Goal: Information Seeking & Learning: Learn about a topic

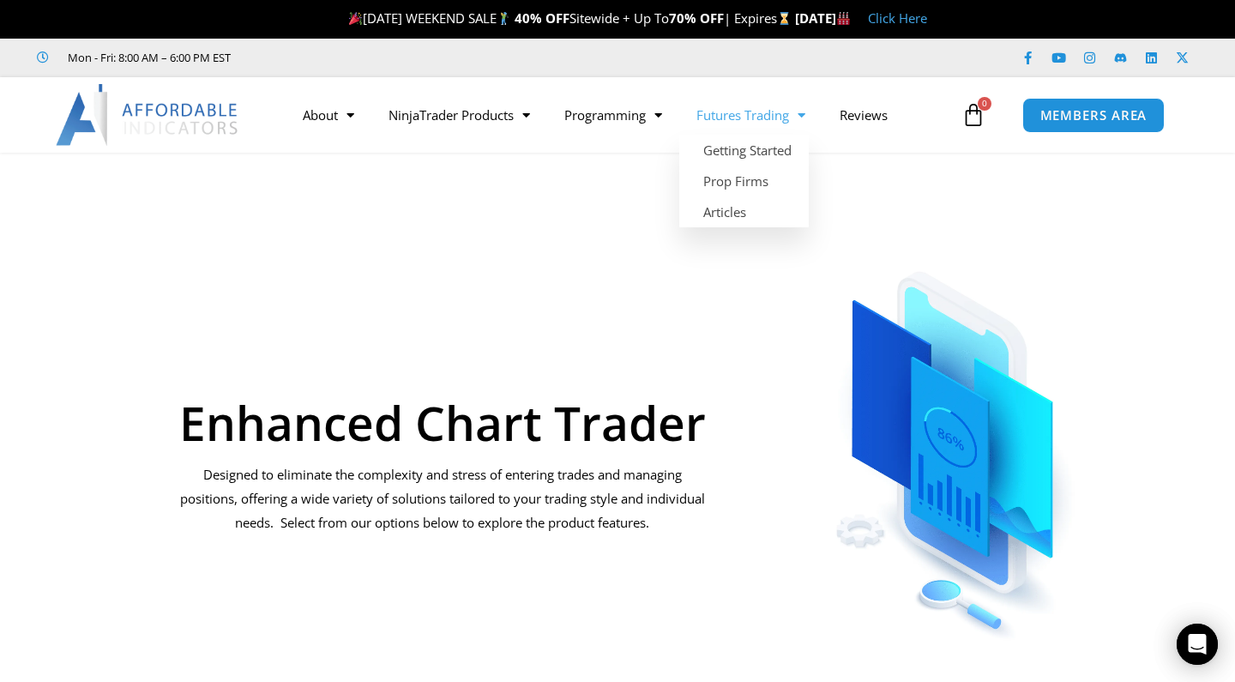
click at [764, 115] on link "Futures Trading" at bounding box center [751, 114] width 143 height 39
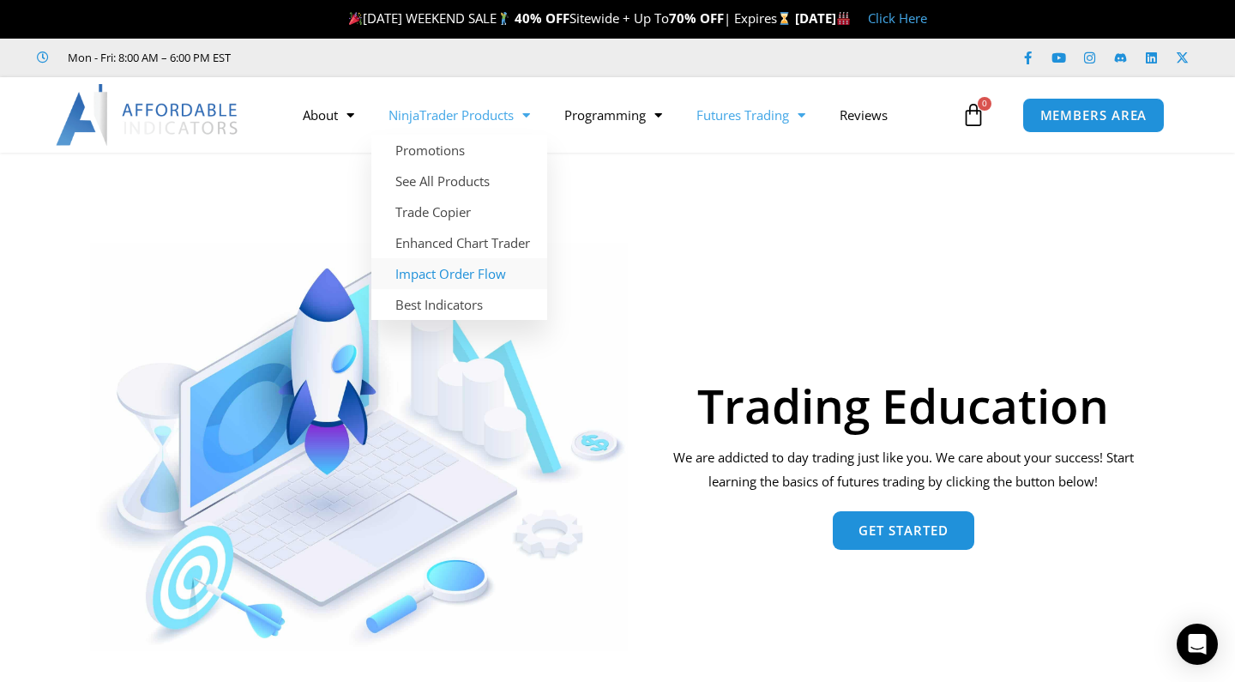
click at [450, 269] on link "Impact Order Flow" at bounding box center [460, 273] width 176 height 31
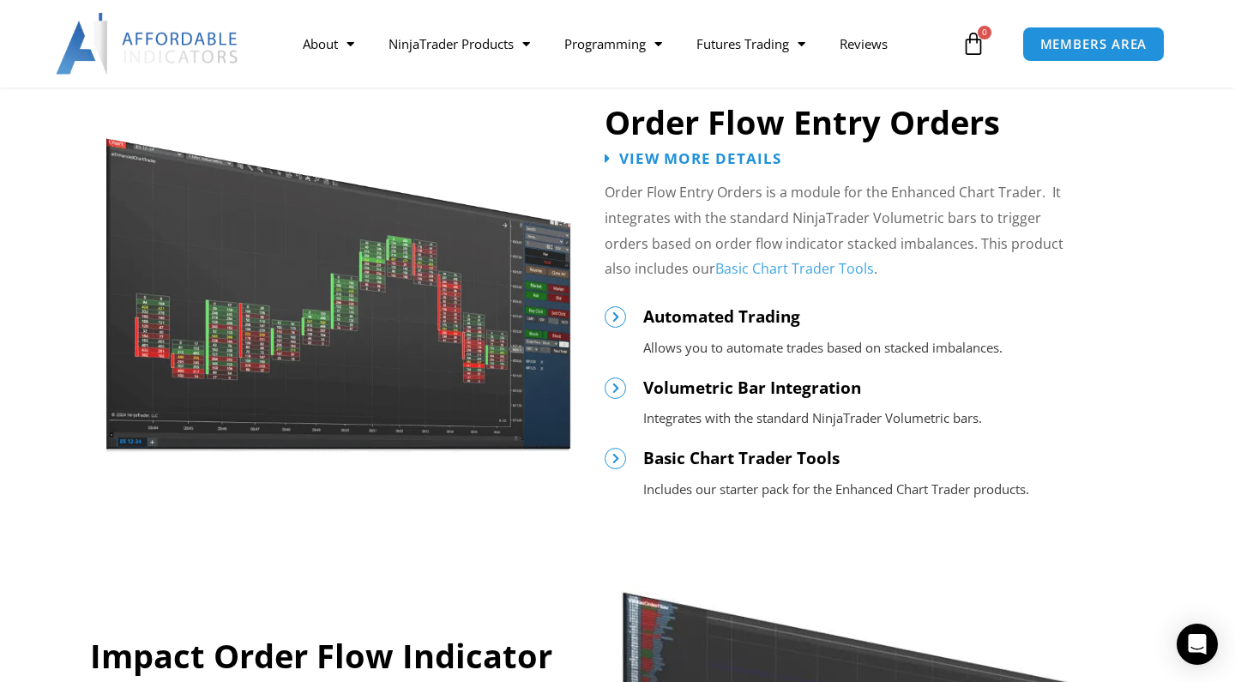
scroll to position [901, 0]
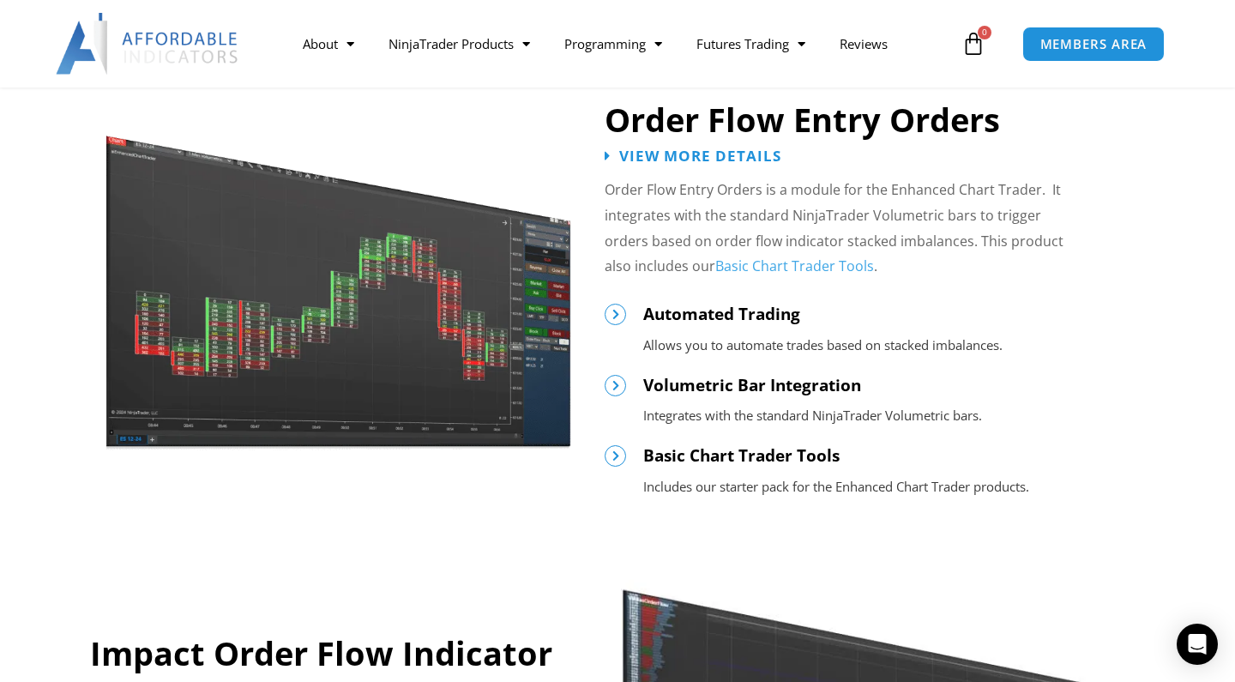
click at [758, 267] on link "Basic Chart Trader Tools" at bounding box center [795, 266] width 159 height 19
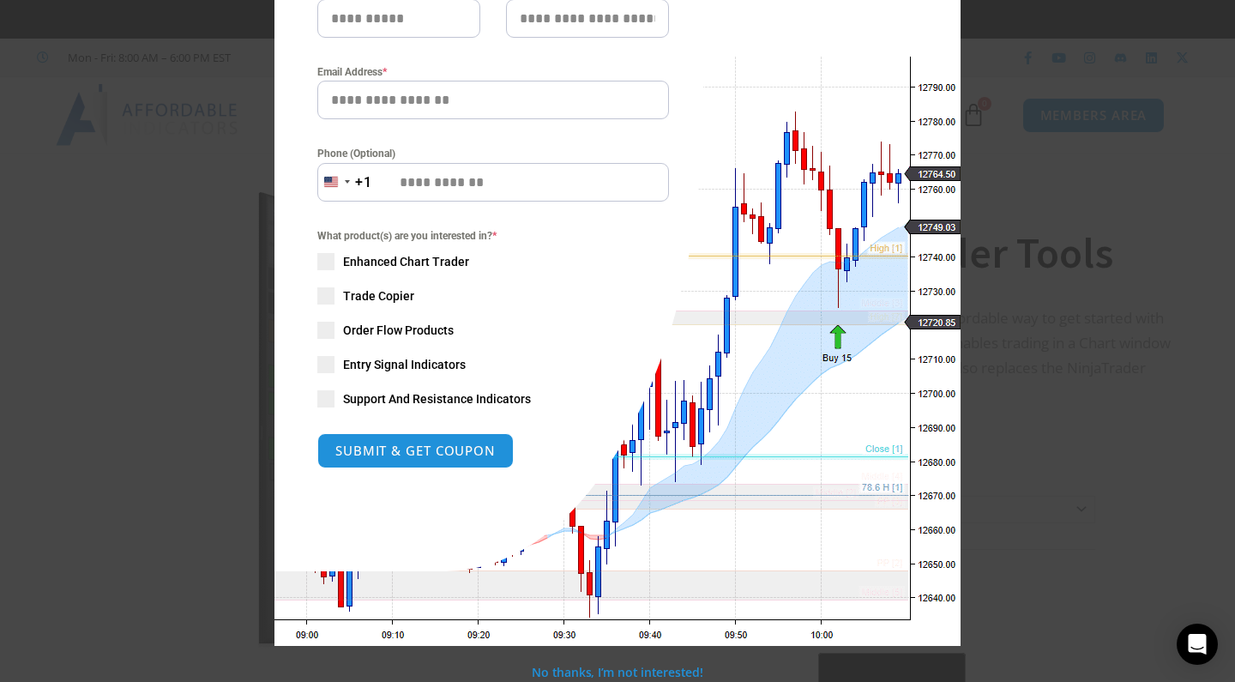
scroll to position [240, 0]
click at [330, 333] on span at bounding box center [325, 331] width 17 height 17
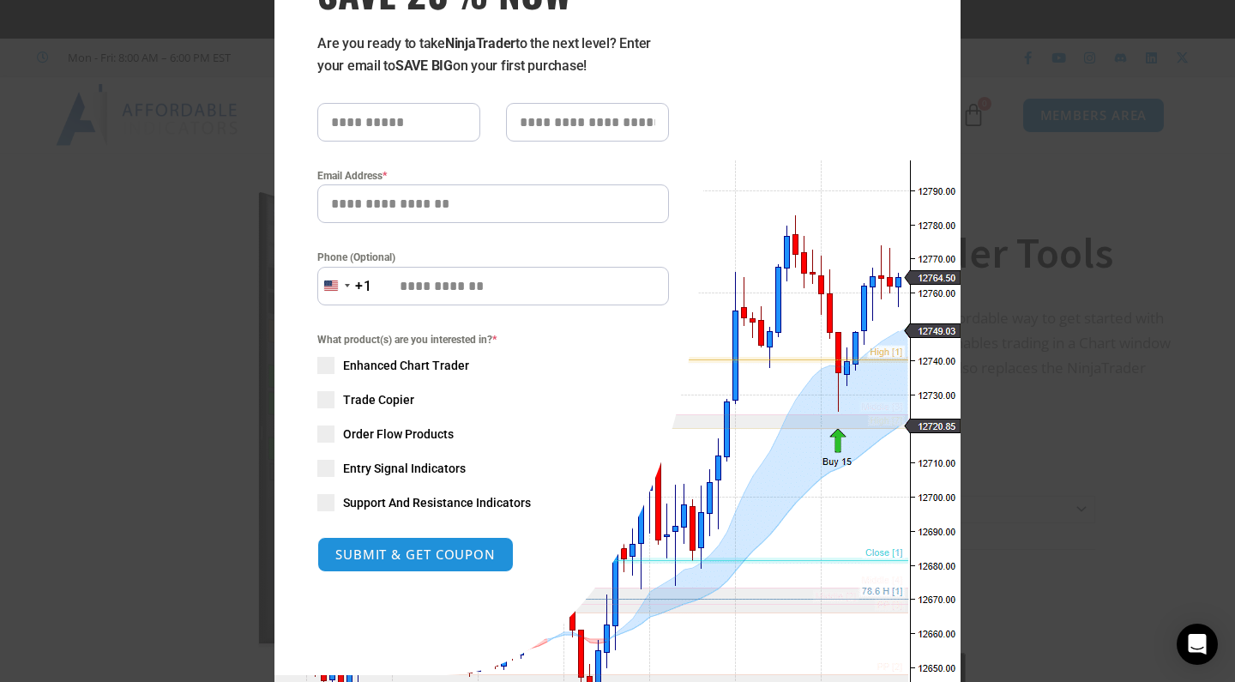
scroll to position [114, 0]
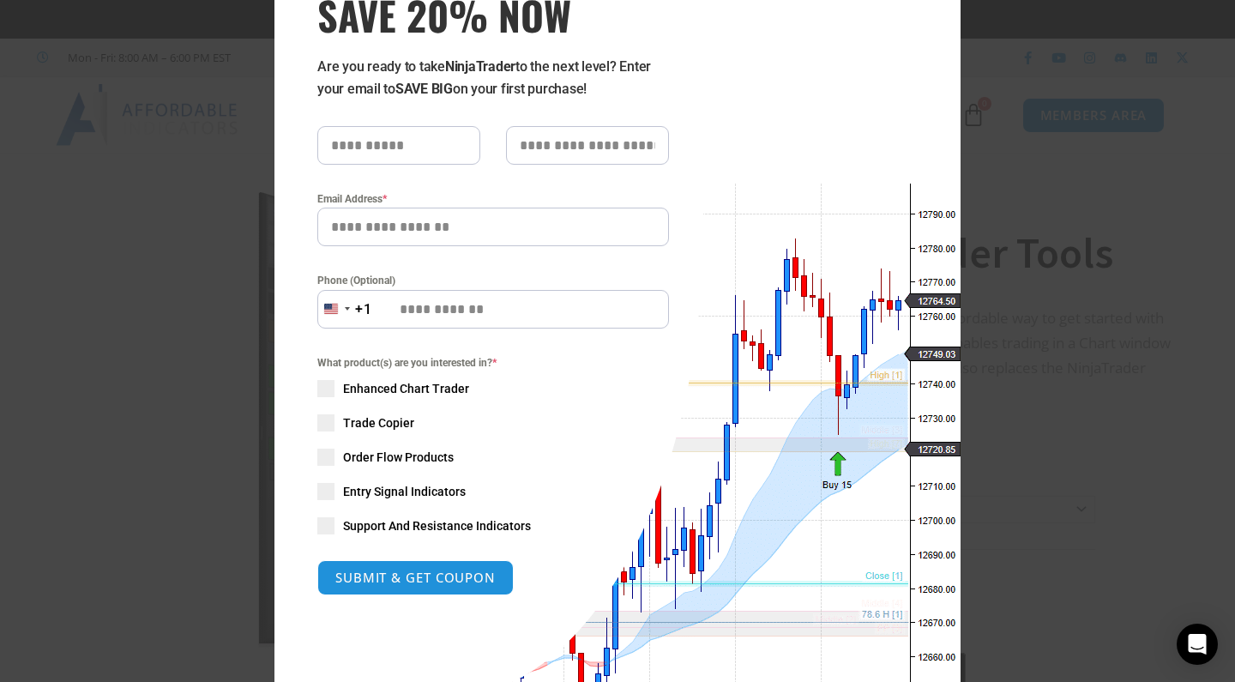
click at [395, 149] on input "text" at bounding box center [398, 145] width 163 height 39
type input "*****"
click at [532, 166] on form "***** Email Address * Phone (Optional) United States +1 +1 244 results found Af…" at bounding box center [493, 360] width 352 height 469
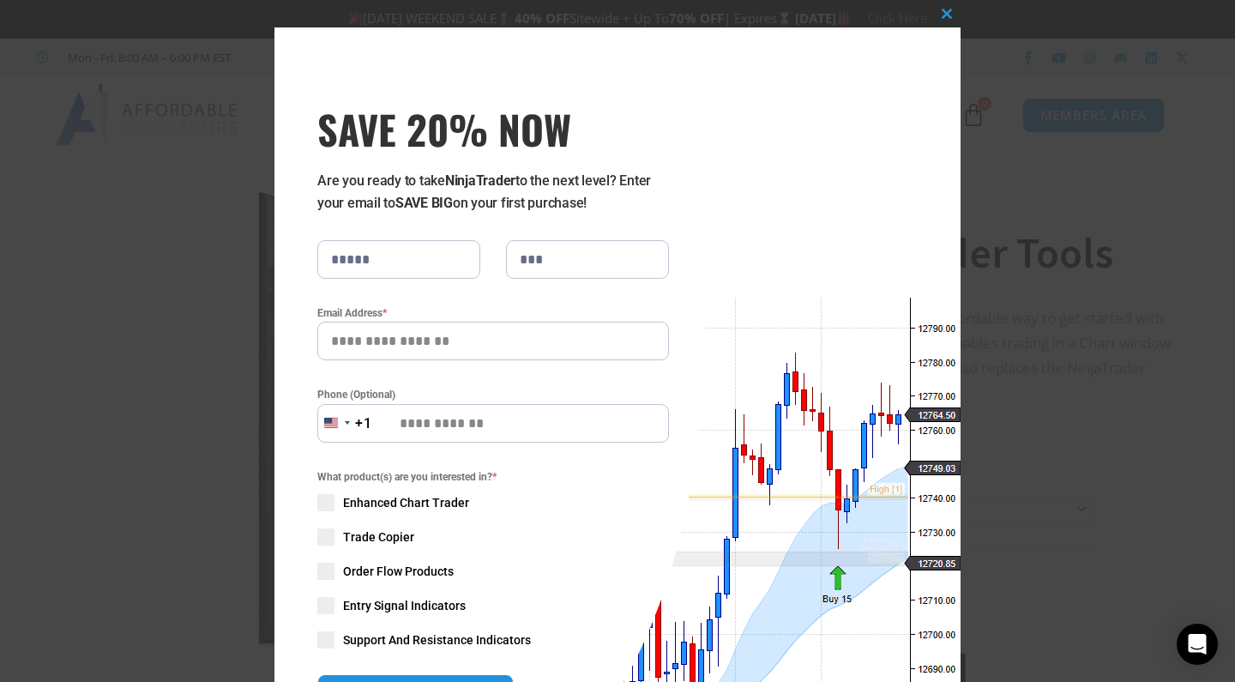
scroll to position [0, 0]
type input "***"
click at [943, 15] on span at bounding box center [946, 14] width 27 height 10
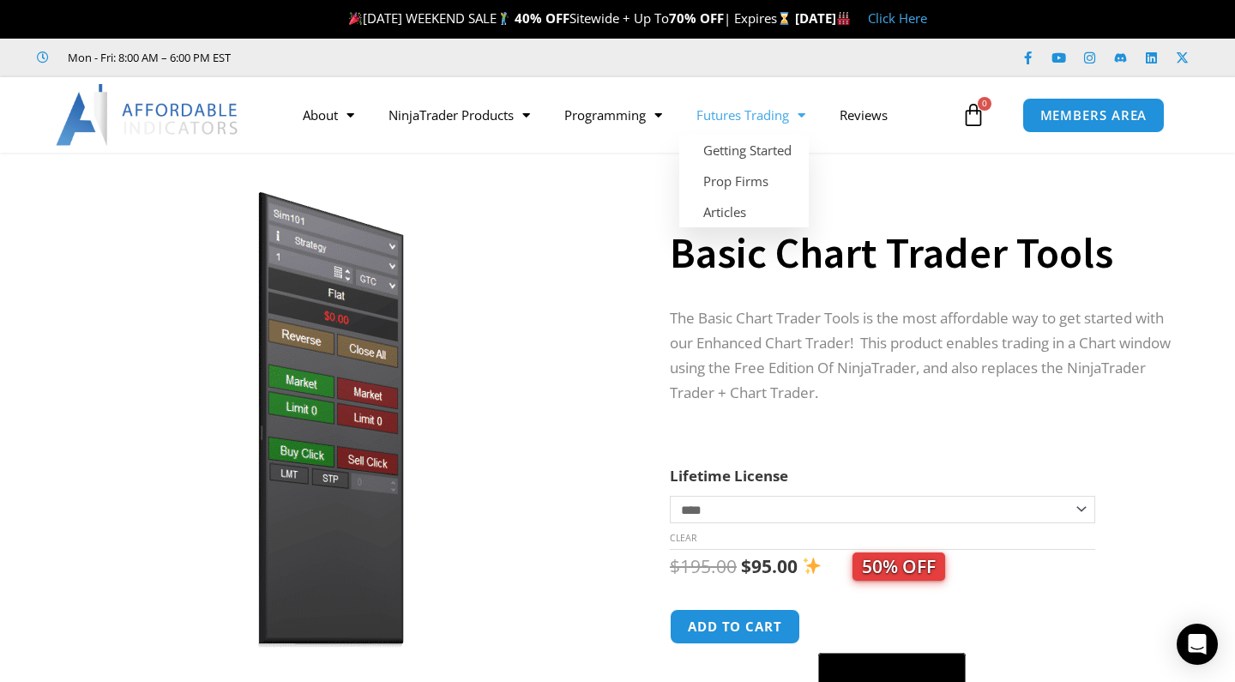
click at [758, 107] on link "Futures Trading" at bounding box center [751, 114] width 143 height 39
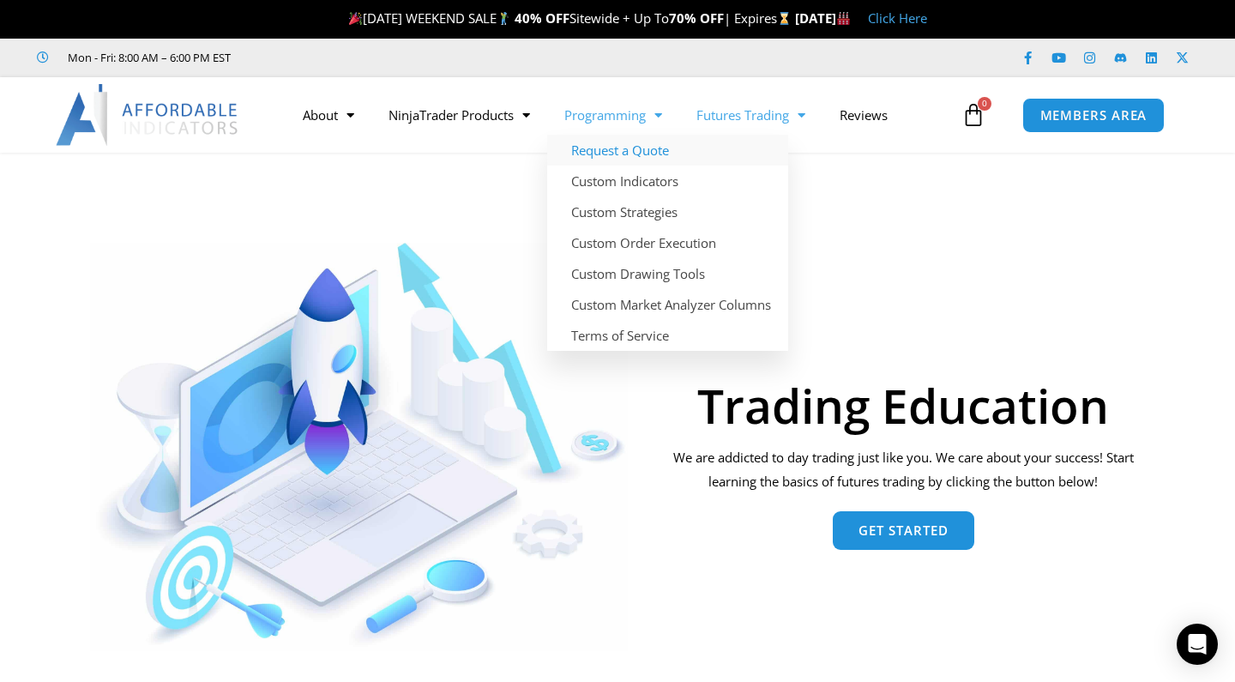
scroll to position [9, 0]
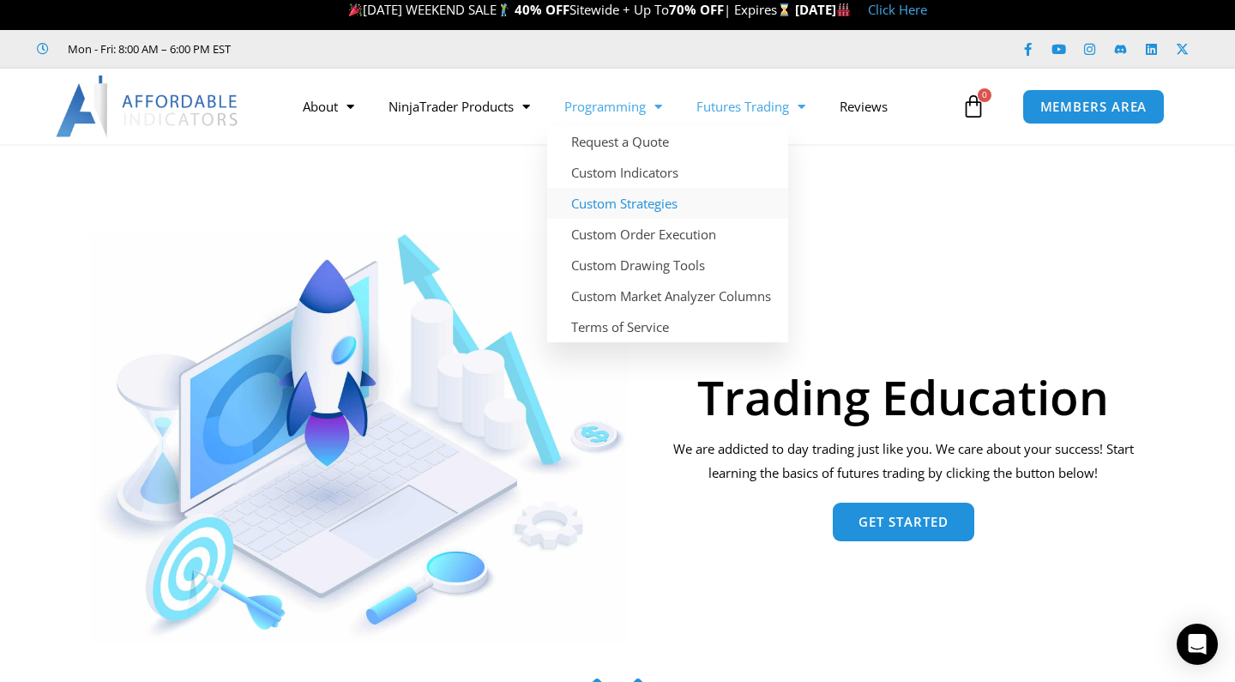
click at [629, 204] on link "Custom Strategies" at bounding box center [667, 203] width 241 height 31
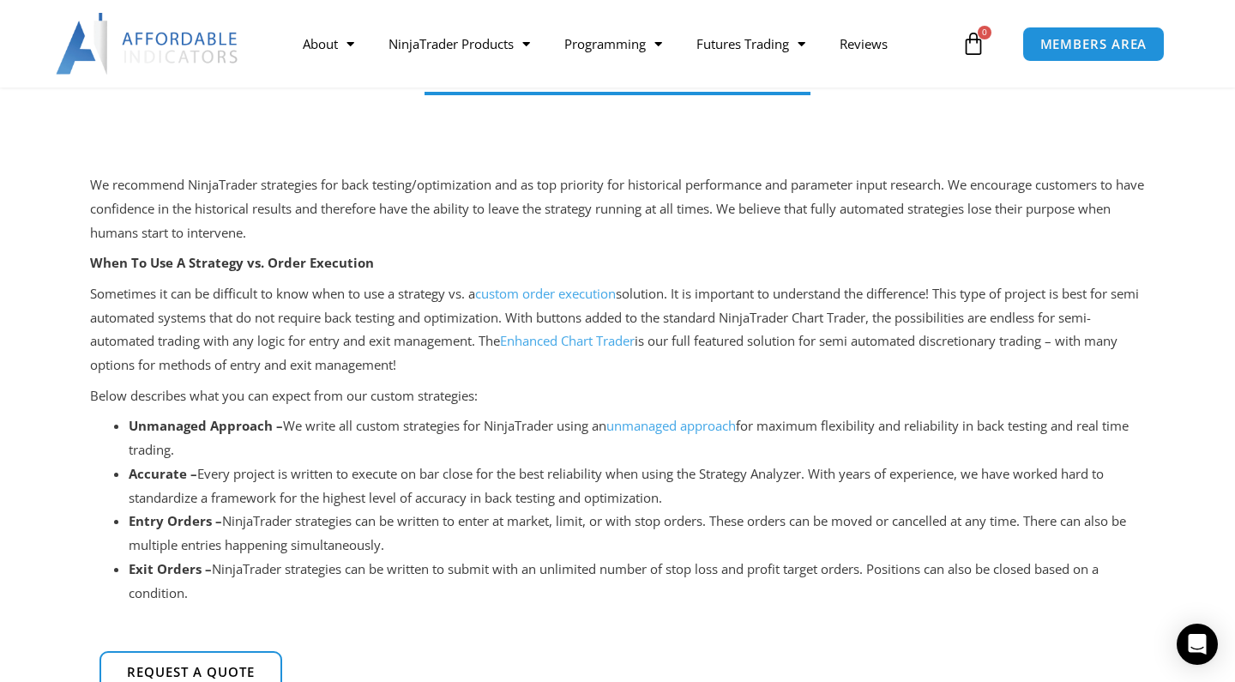
scroll to position [222, 0]
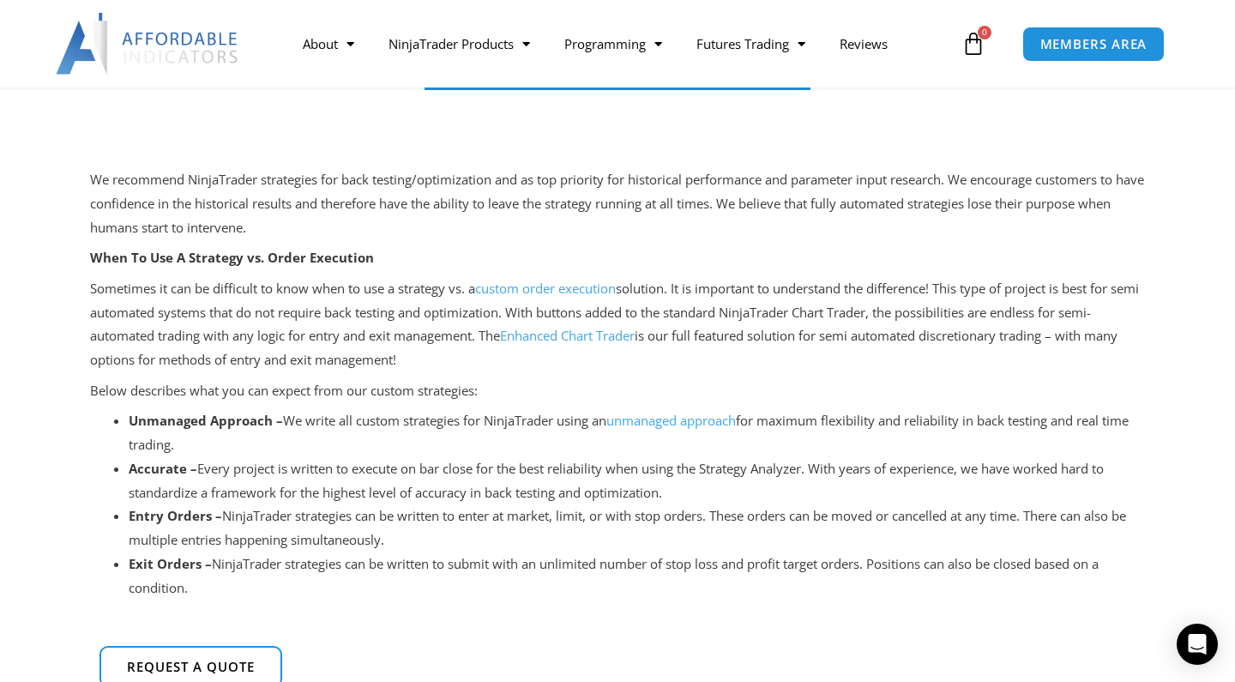
click at [572, 331] on link "Enhanced Chart Trader" at bounding box center [567, 335] width 135 height 17
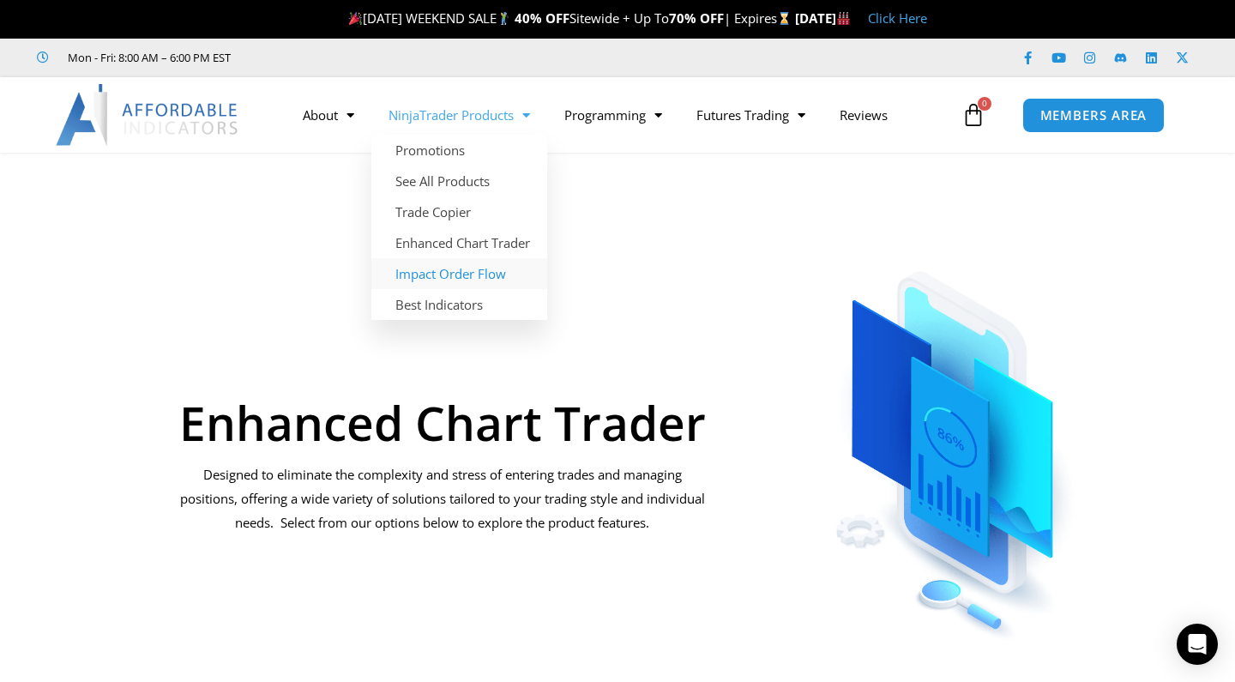
click at [464, 269] on link "Impact Order Flow" at bounding box center [460, 273] width 176 height 31
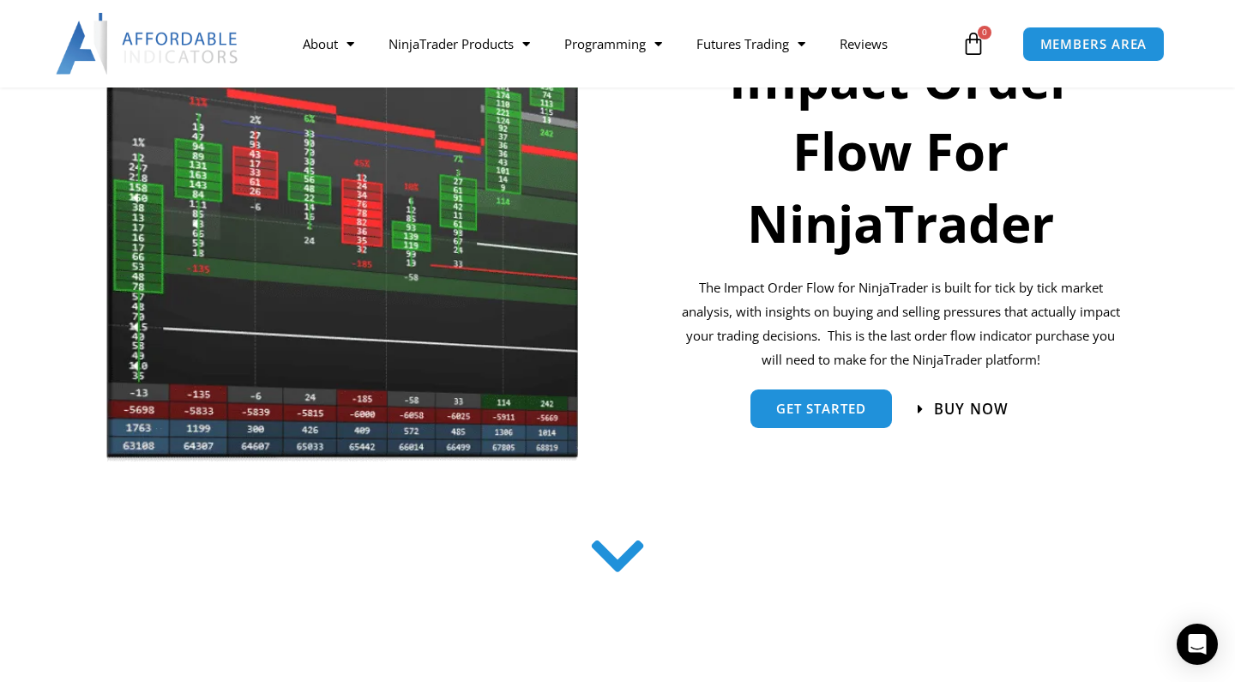
click at [966, 411] on span "Buy now" at bounding box center [971, 409] width 75 height 15
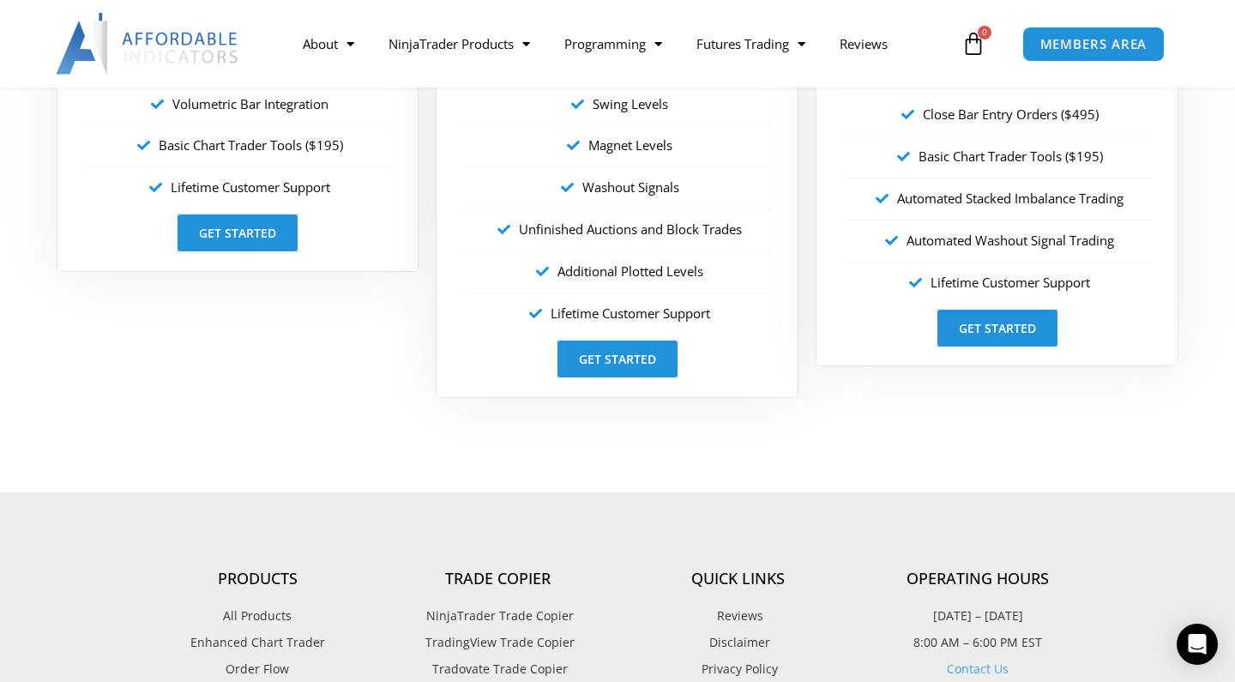
scroll to position [3408, 0]
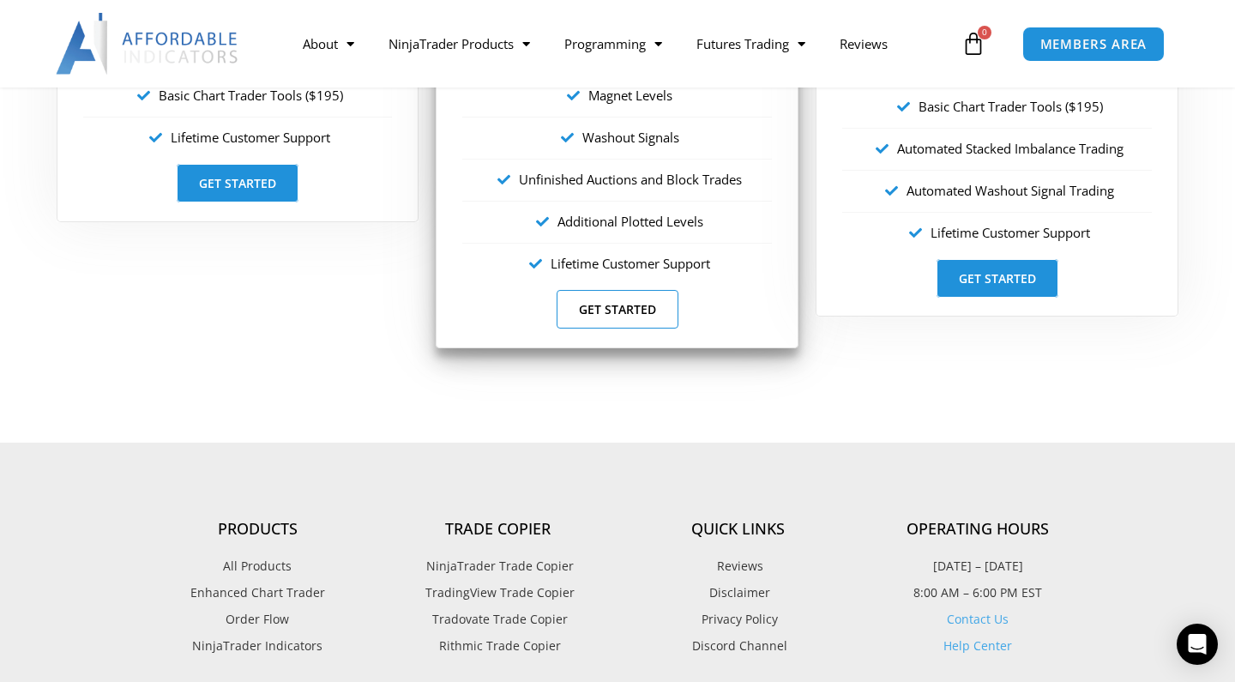
click at [638, 290] on link "Get Started" at bounding box center [618, 309] width 122 height 39
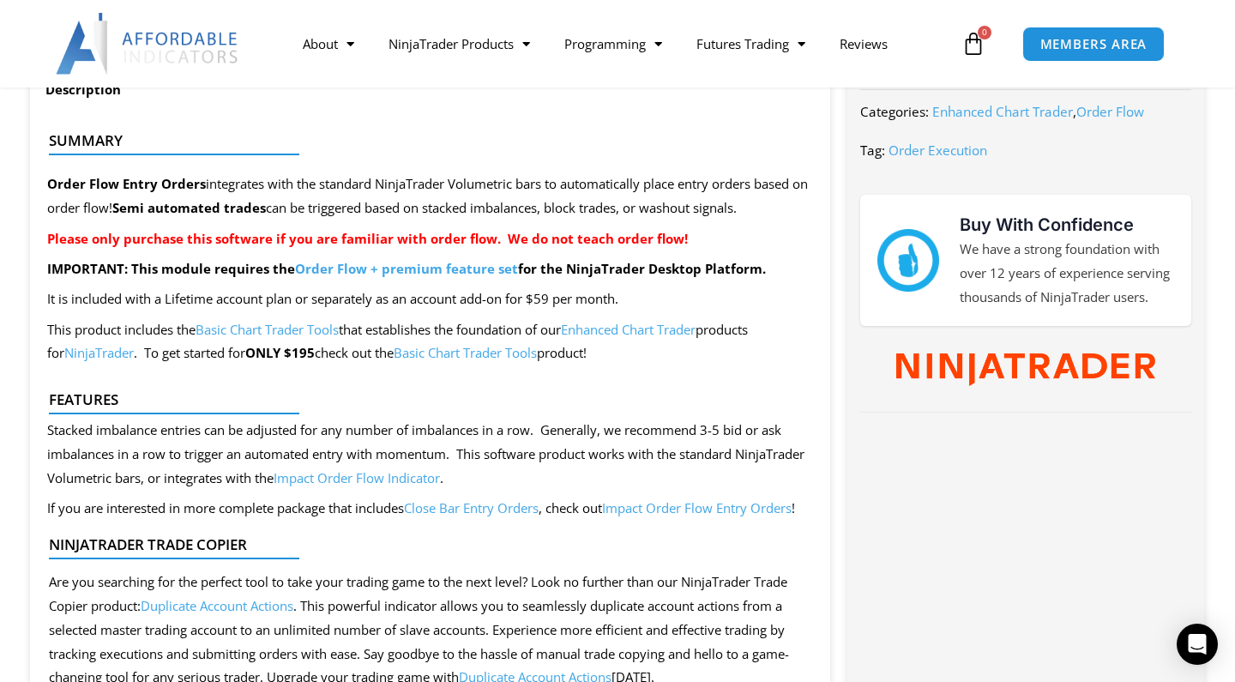
scroll to position [725, 0]
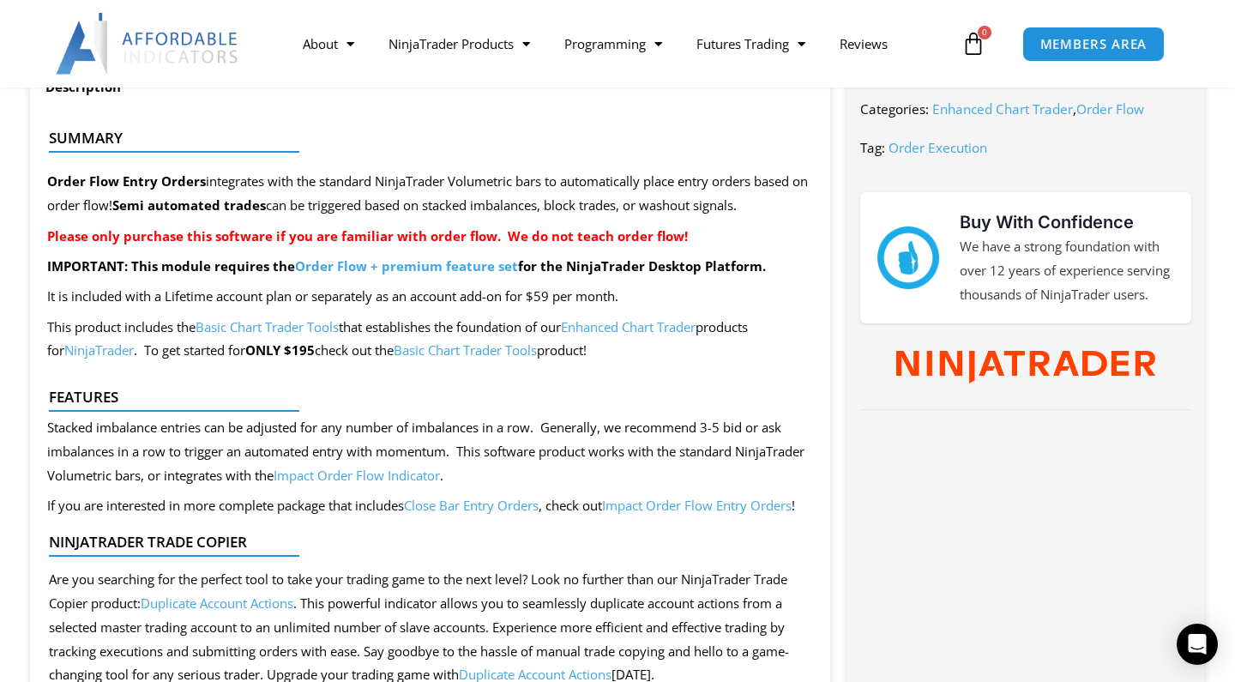
click at [425, 265] on link "Order Flow + premium feature set" at bounding box center [406, 265] width 223 height 17
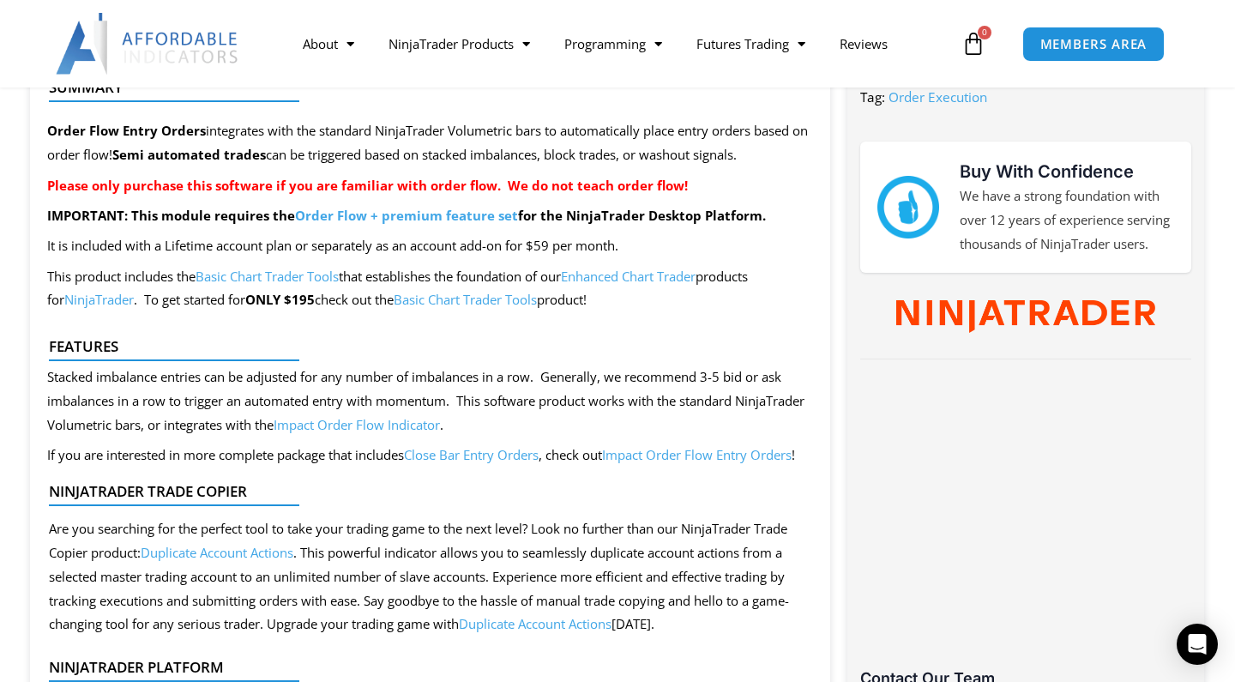
scroll to position [776, 0]
click at [414, 208] on link "Order Flow + premium feature set" at bounding box center [406, 214] width 223 height 17
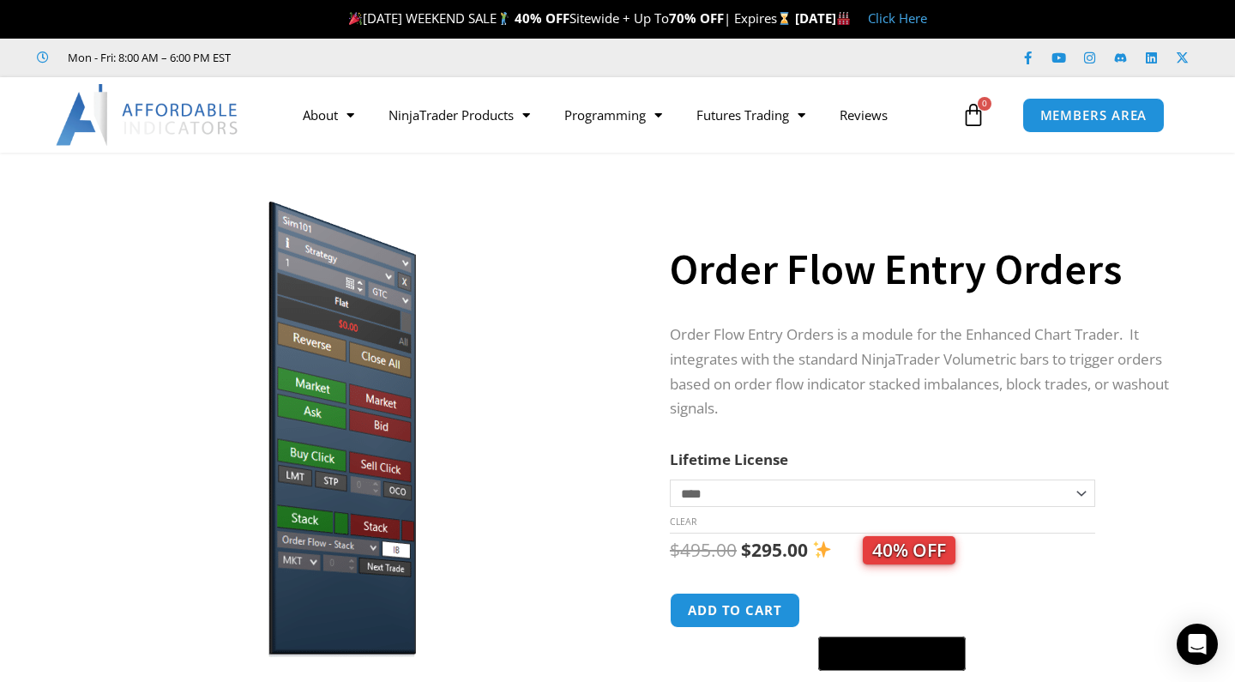
scroll to position [0, 0]
click at [882, 112] on link "Reviews" at bounding box center [864, 114] width 82 height 39
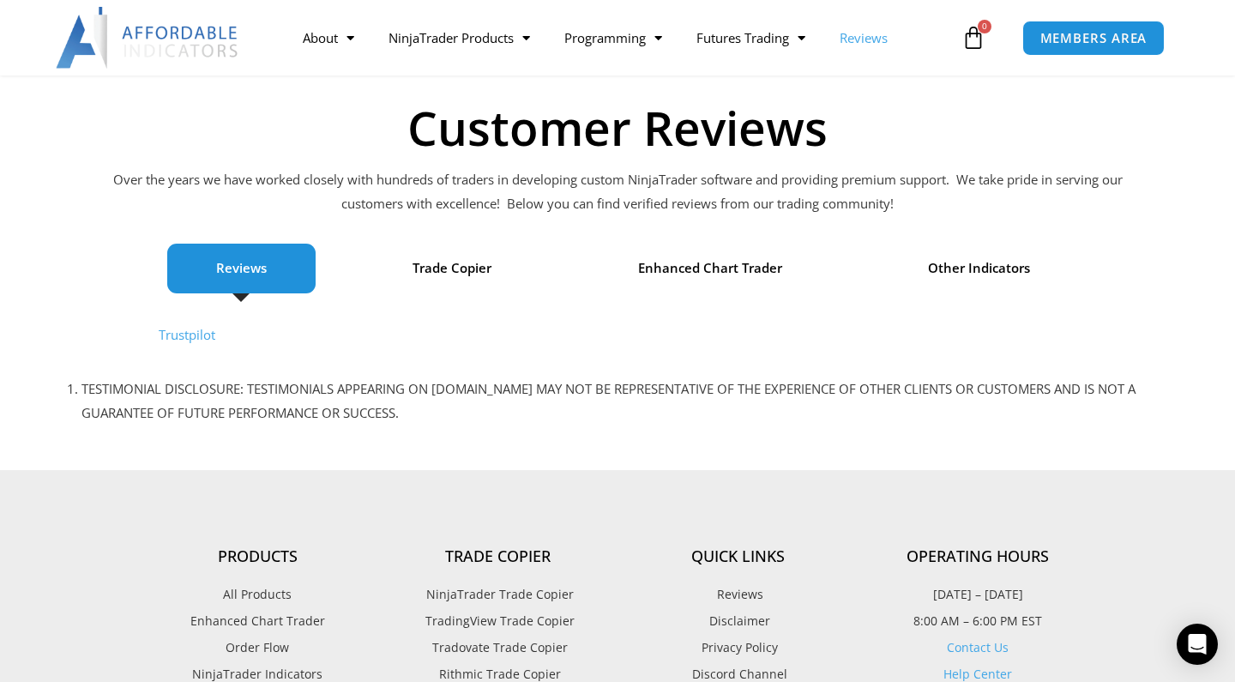
scroll to position [115, 0]
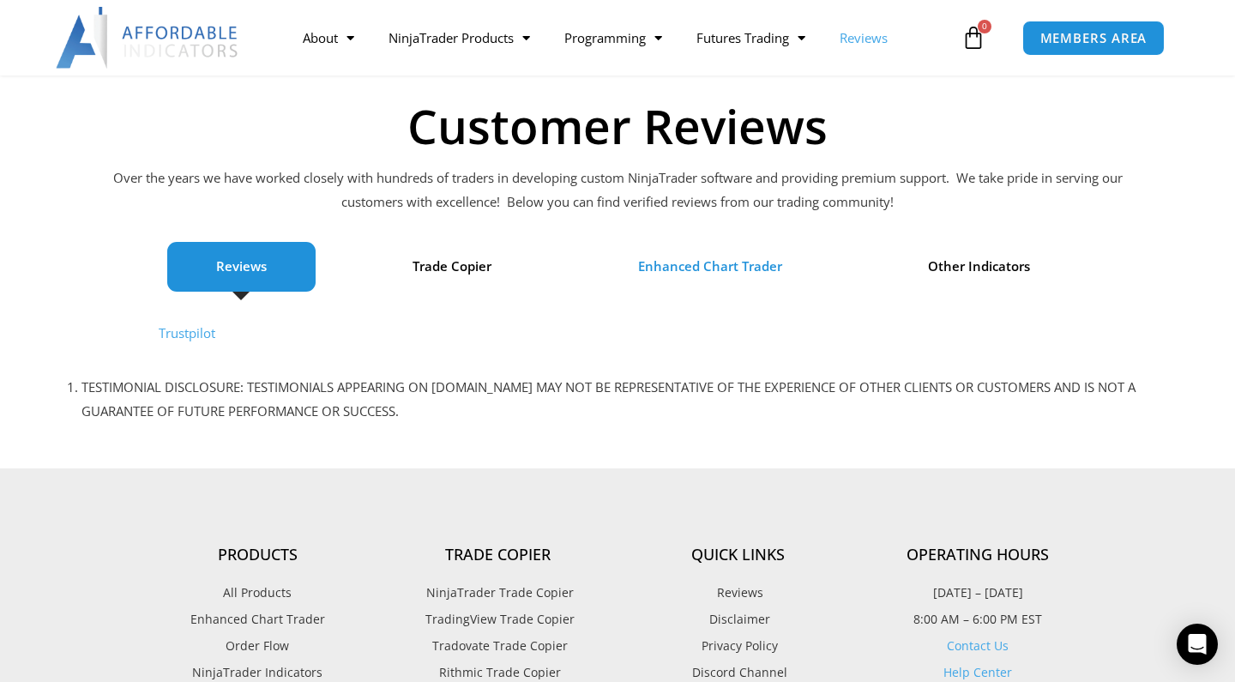
click at [738, 257] on span "Enhanced Chart Trader" at bounding box center [710, 267] width 144 height 24
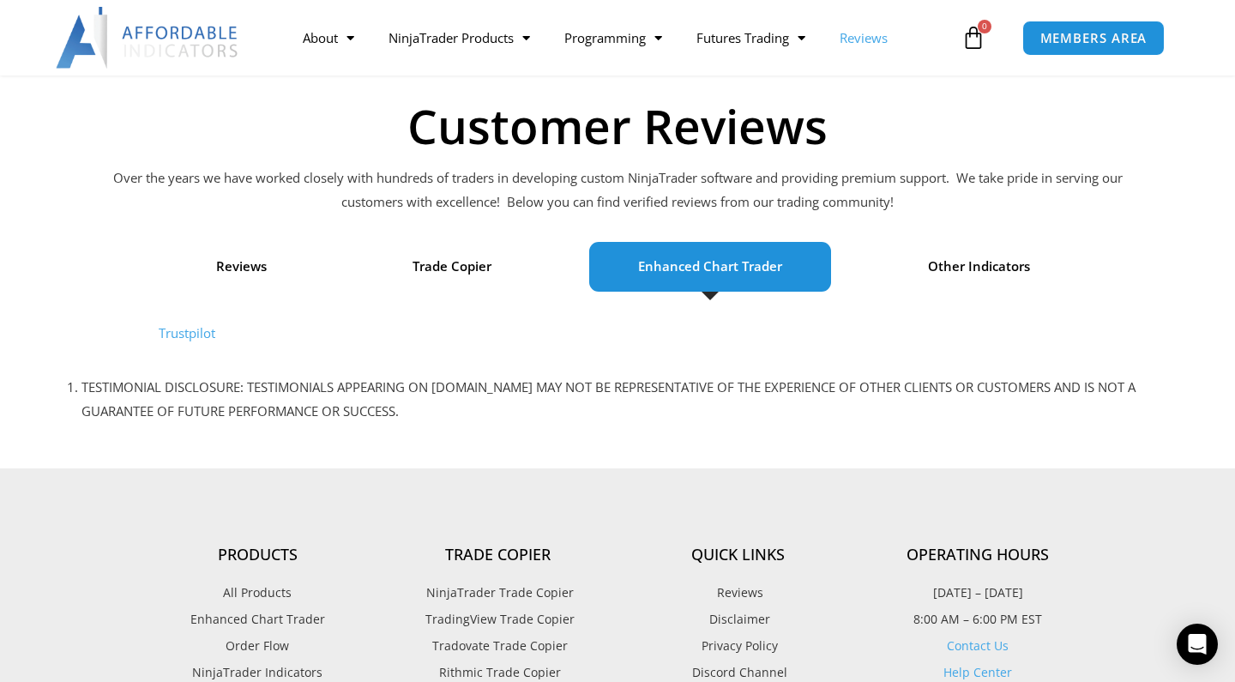
scroll to position [116, 0]
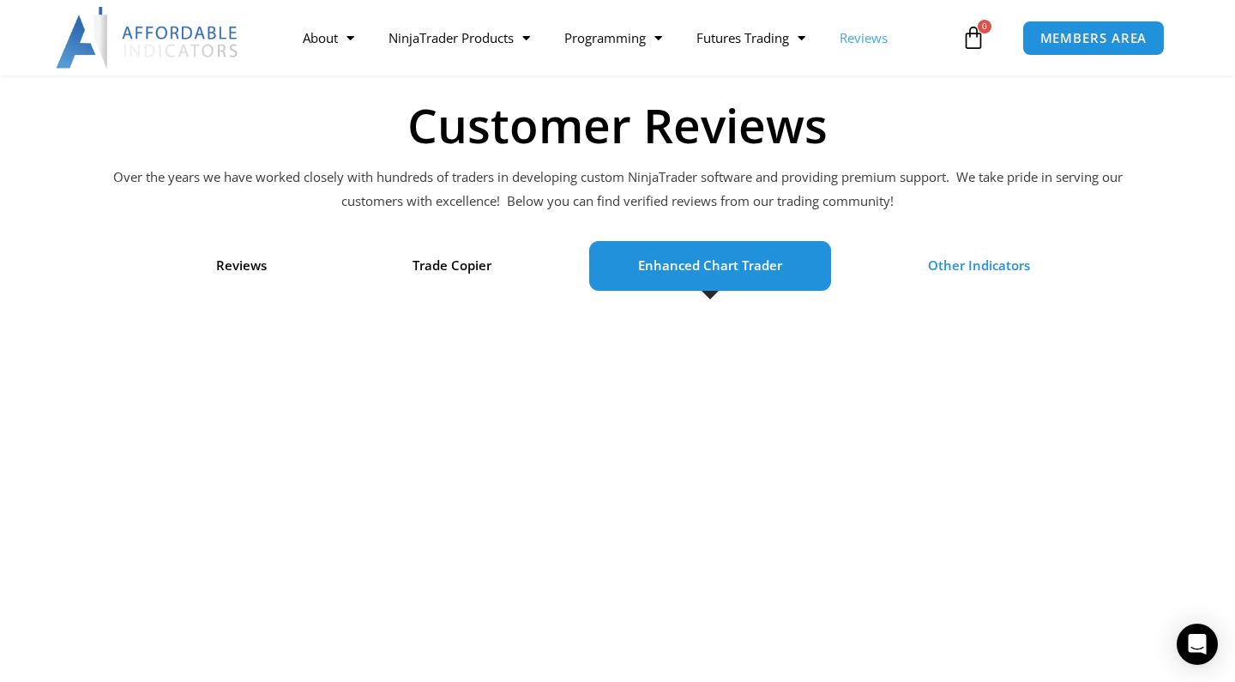
click at [990, 264] on span "Other Indicators" at bounding box center [979, 266] width 102 height 24
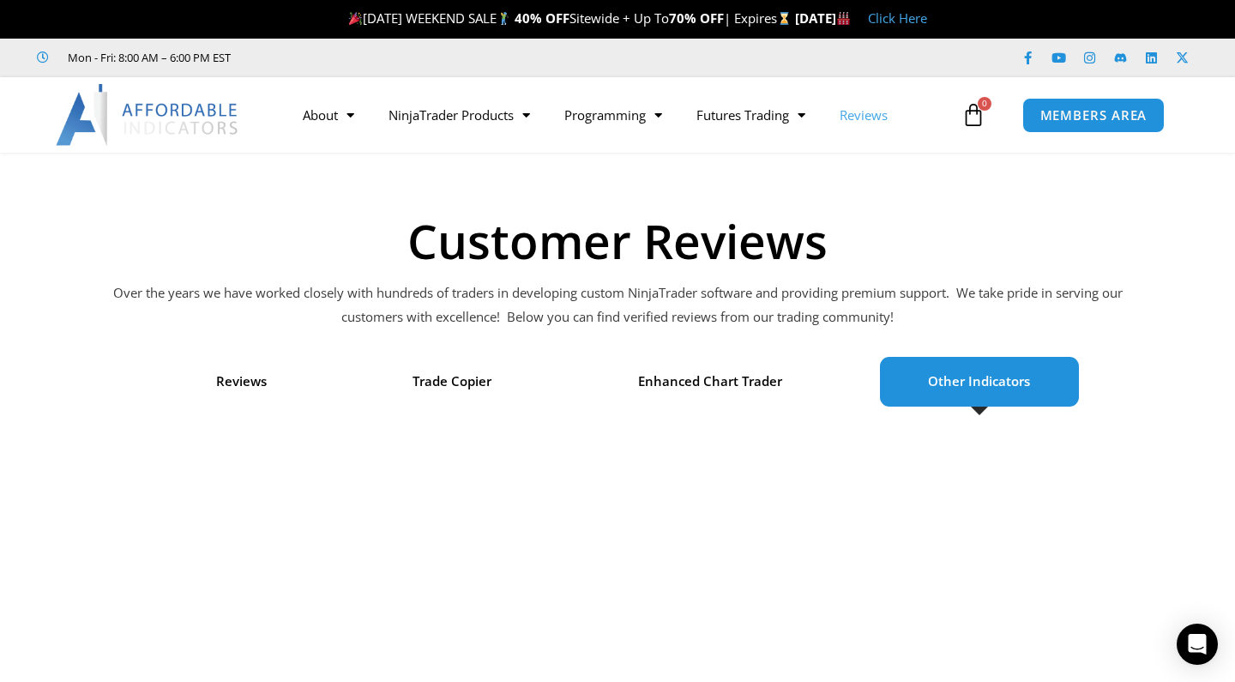
scroll to position [0, 0]
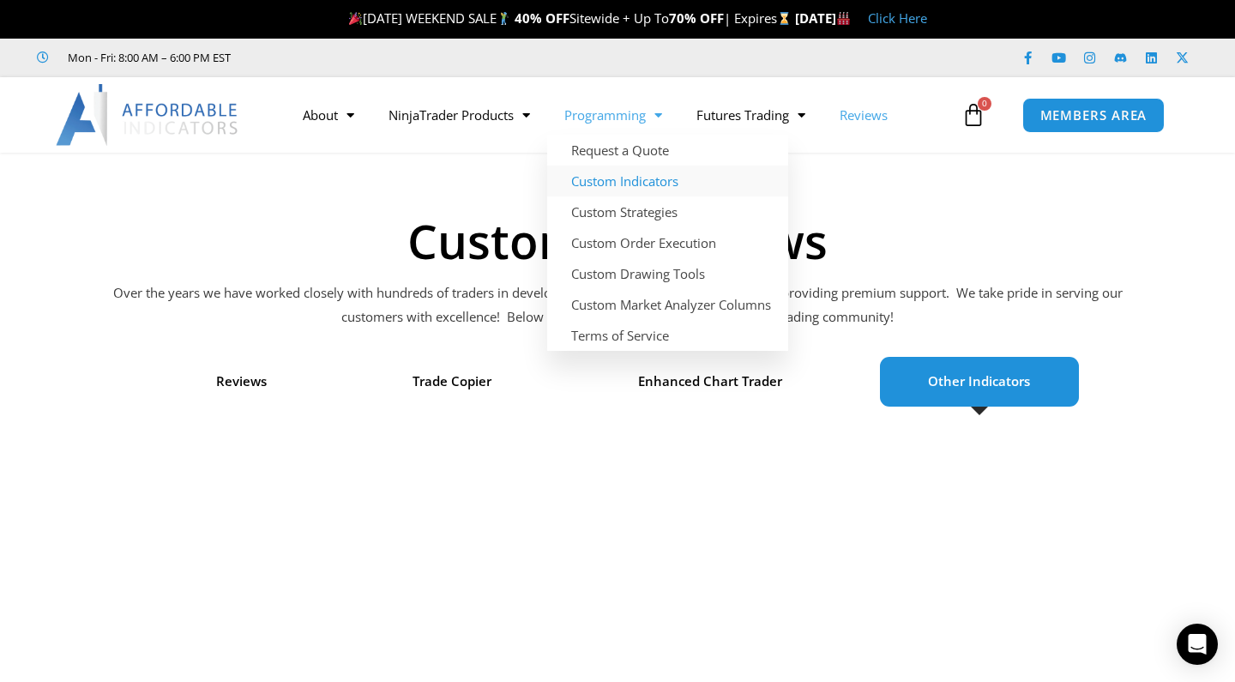
click at [631, 184] on link "Custom Indicators" at bounding box center [667, 181] width 241 height 31
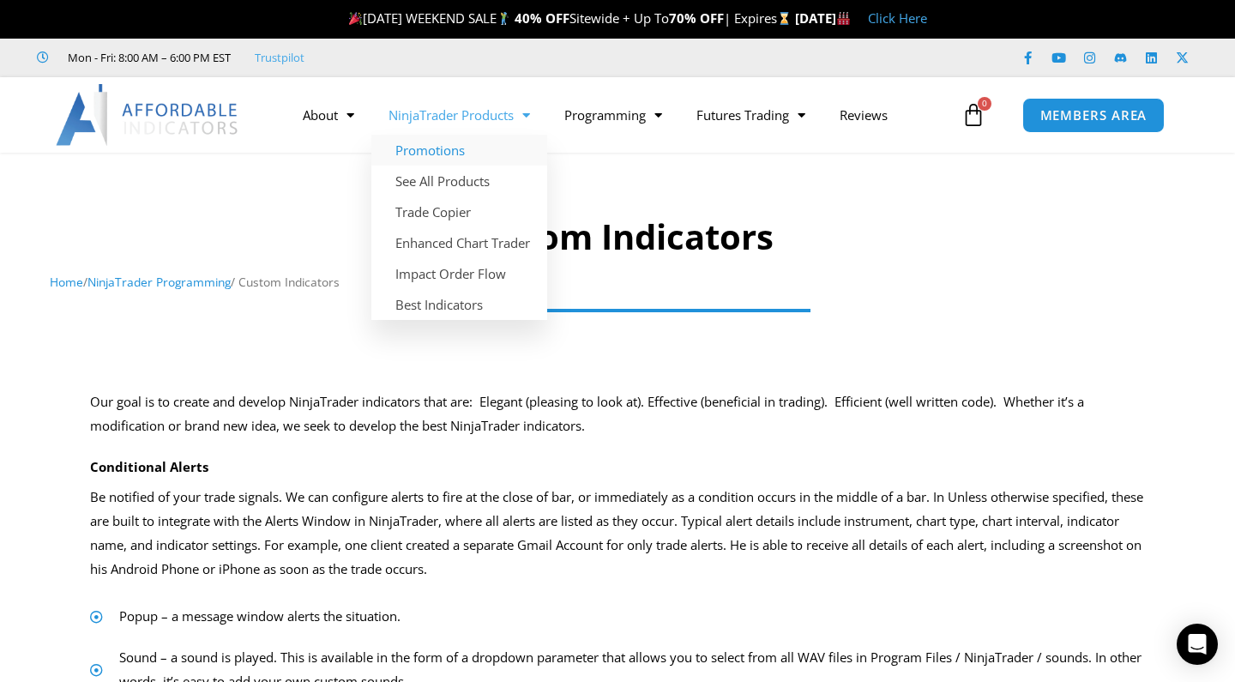
click at [438, 152] on link "Promotions" at bounding box center [460, 150] width 176 height 31
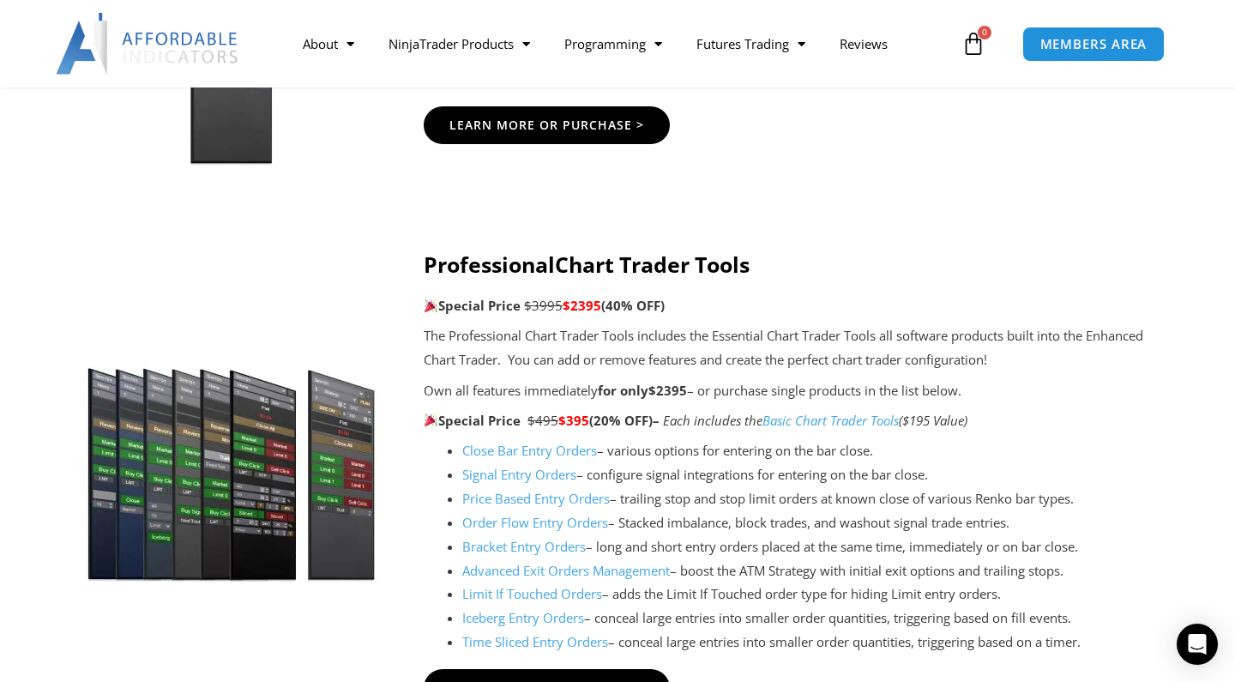
scroll to position [1213, 0]
